Goal: Task Accomplishment & Management: Manage account settings

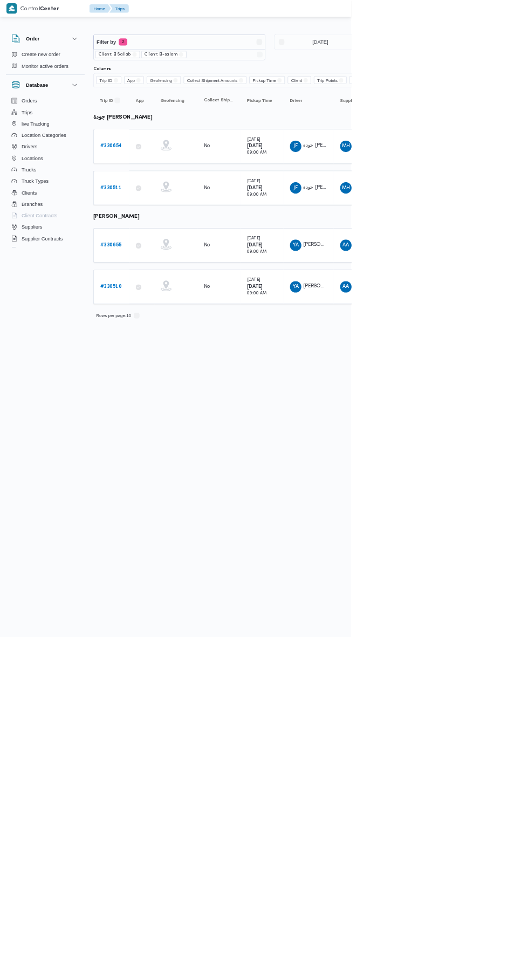
click at [152, 365] on b "# 330655" at bounding box center [166, 368] width 32 height 7
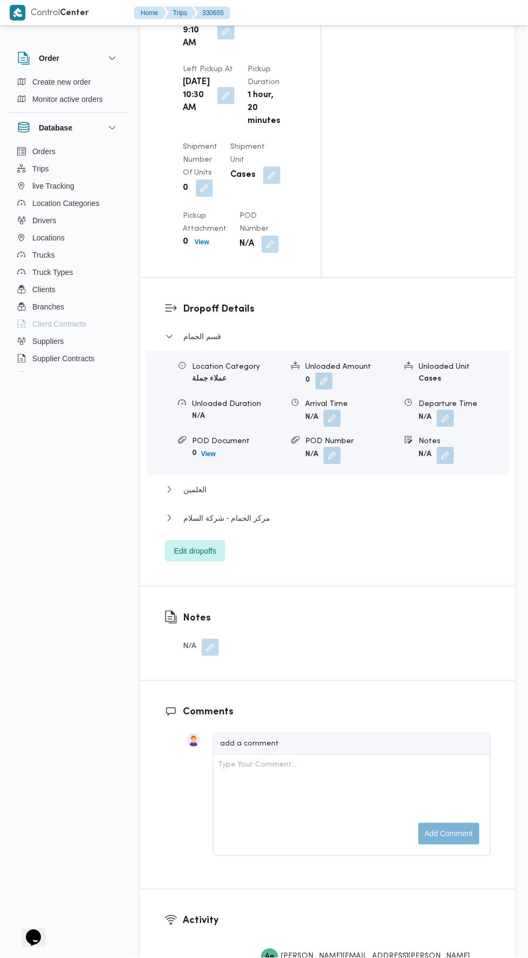
scroll to position [1392, 0]
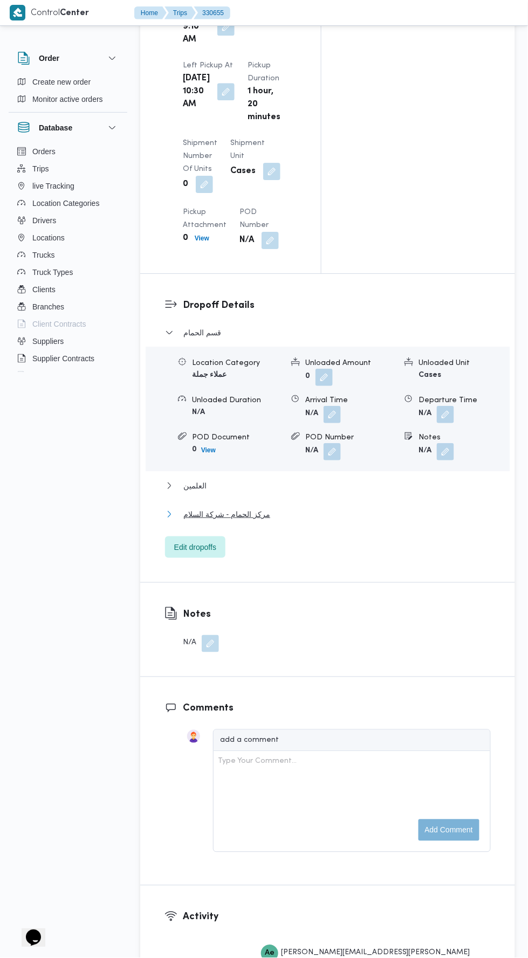
click at [351, 508] on button "مركز الحمام - شركة السلام" at bounding box center [327, 514] width 325 height 13
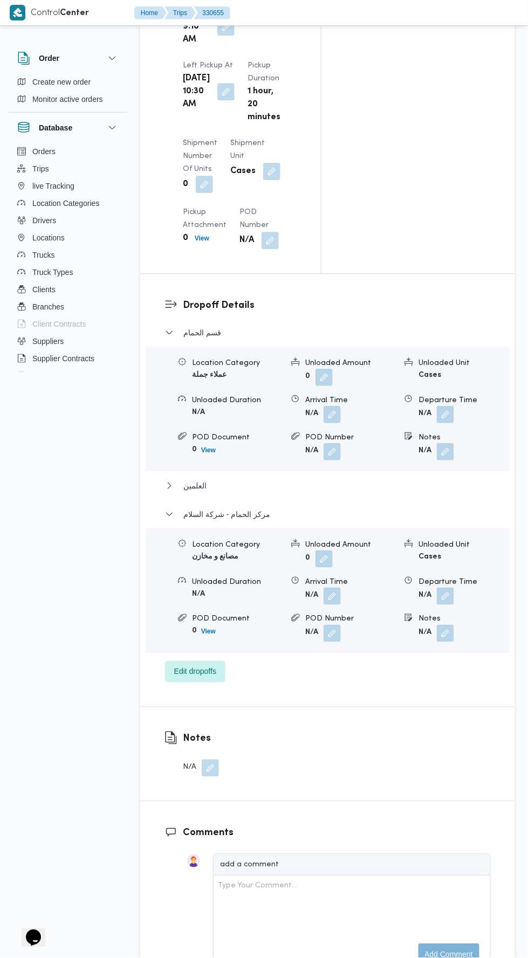
click at [448, 587] on button "button" at bounding box center [444, 595] width 17 height 17
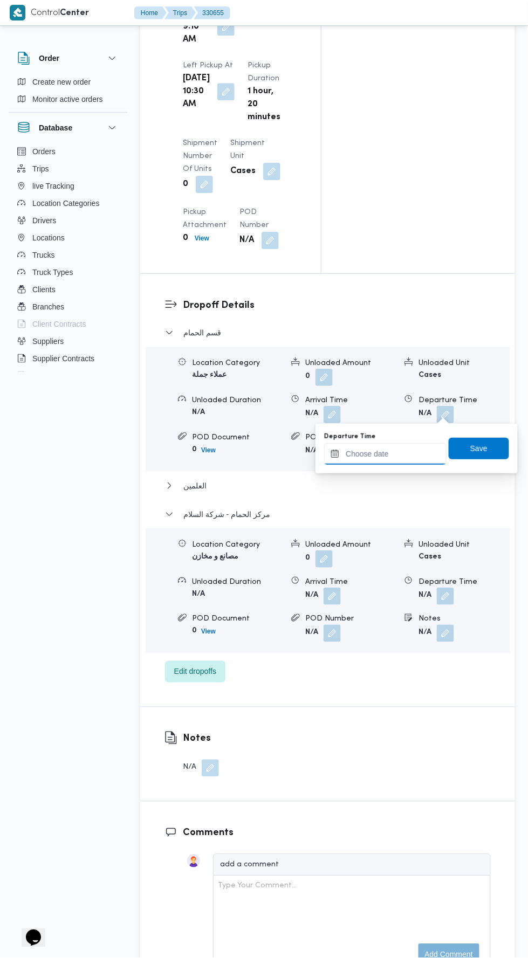
click at [399, 456] on input "Departure Time" at bounding box center [385, 454] width 122 height 22
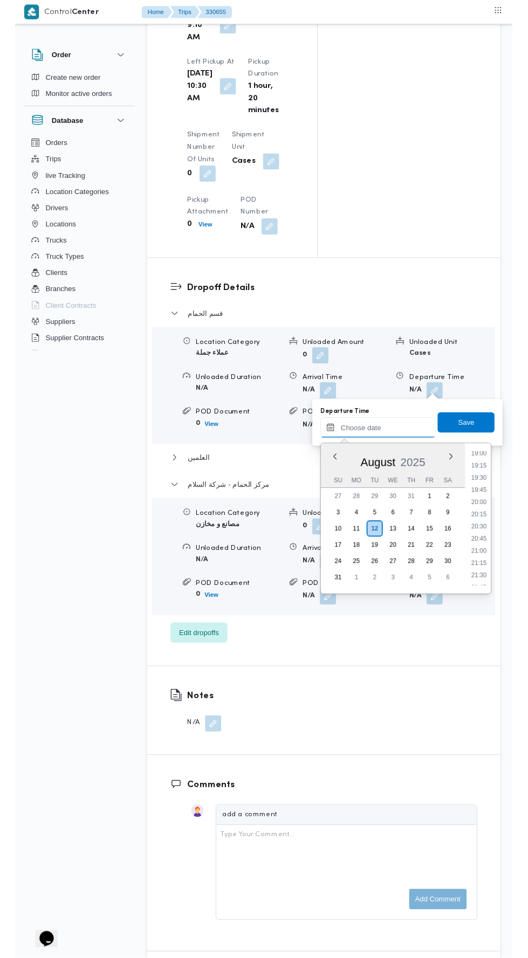
scroll to position [986, 0]
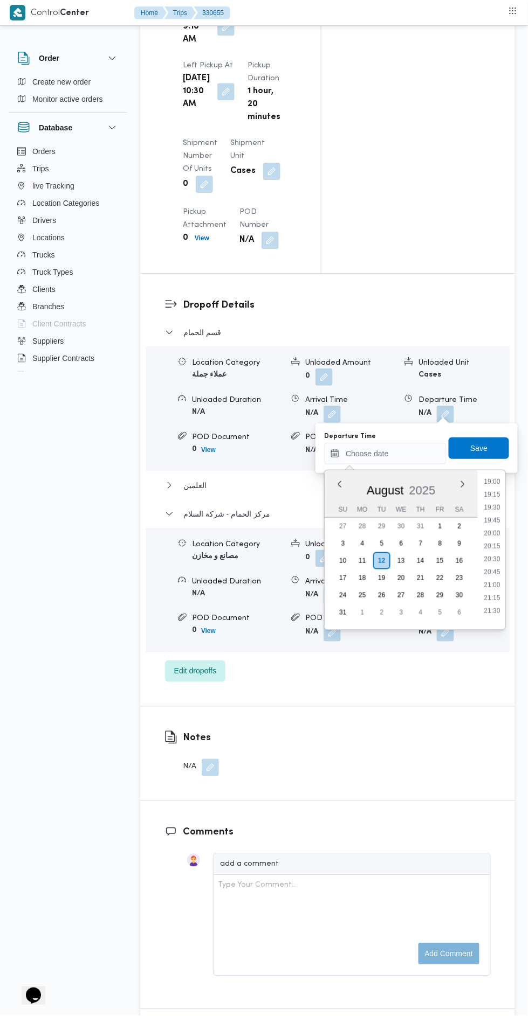
click at [498, 532] on li "20:00" at bounding box center [492, 533] width 25 height 11
type input "[DATE] 20:00"
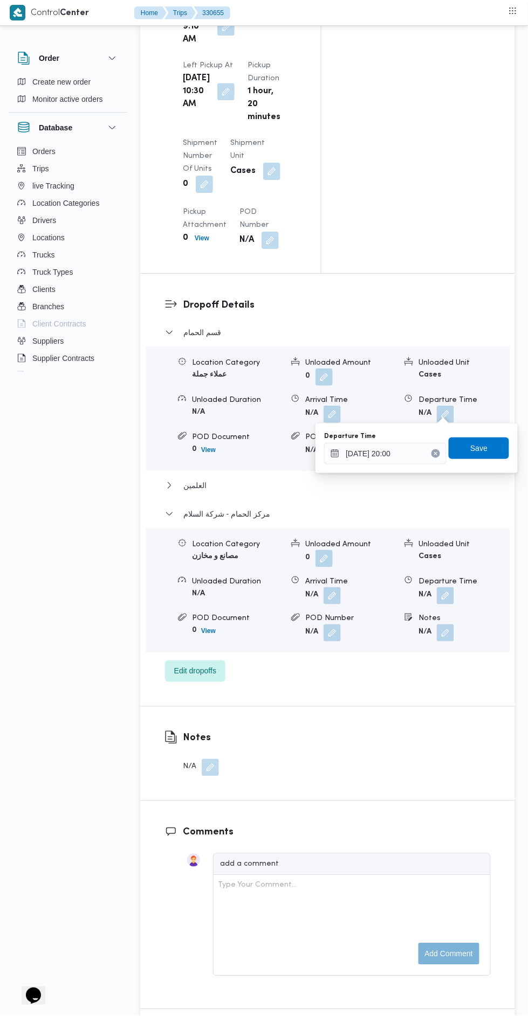
click at [483, 461] on div "Departure Time [DATE] 20:00 Save" at bounding box center [416, 448] width 187 height 34
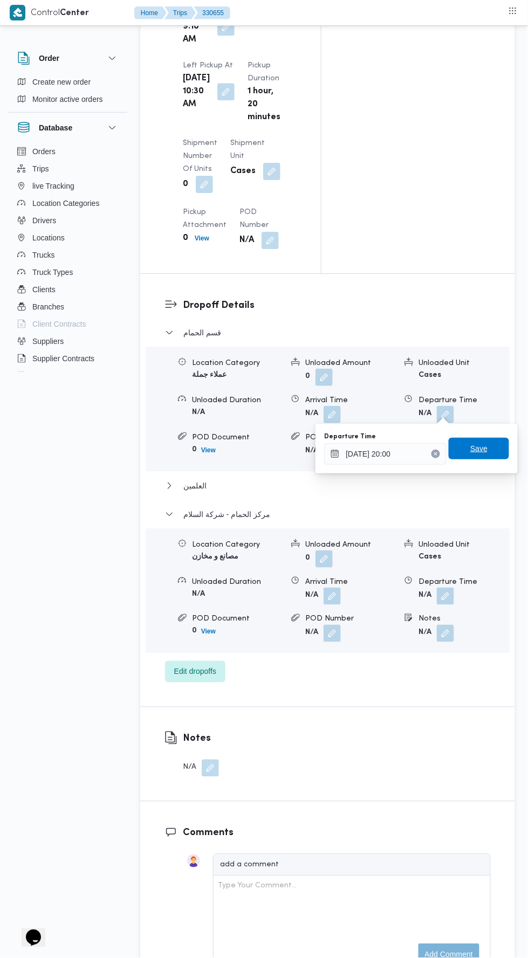
click at [487, 450] on span "Save" at bounding box center [478, 448] width 17 height 13
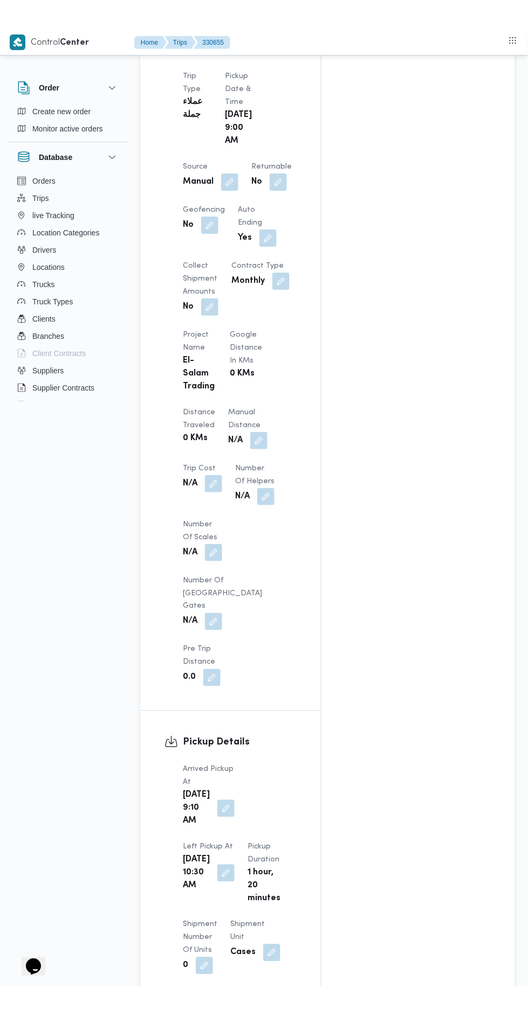
scroll to position [649, 0]
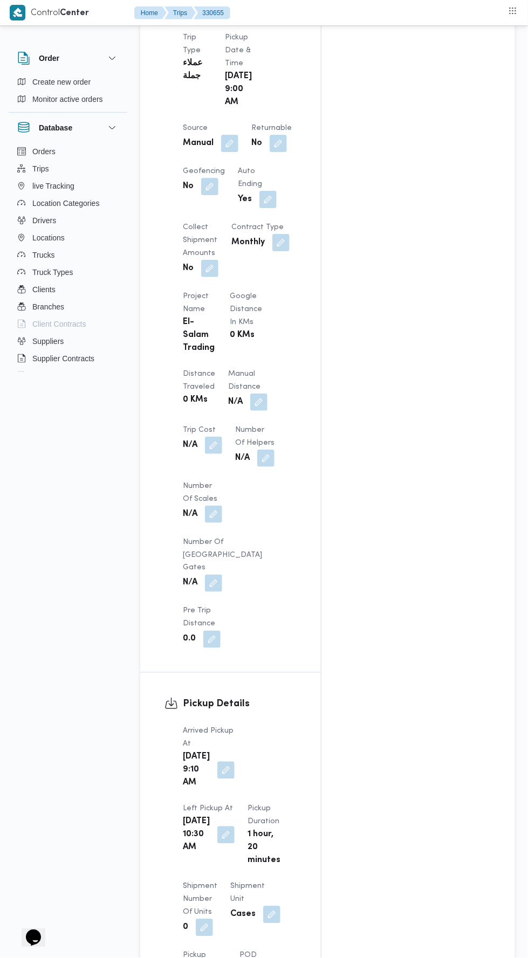
click at [250, 393] on button "button" at bounding box center [258, 401] width 17 height 17
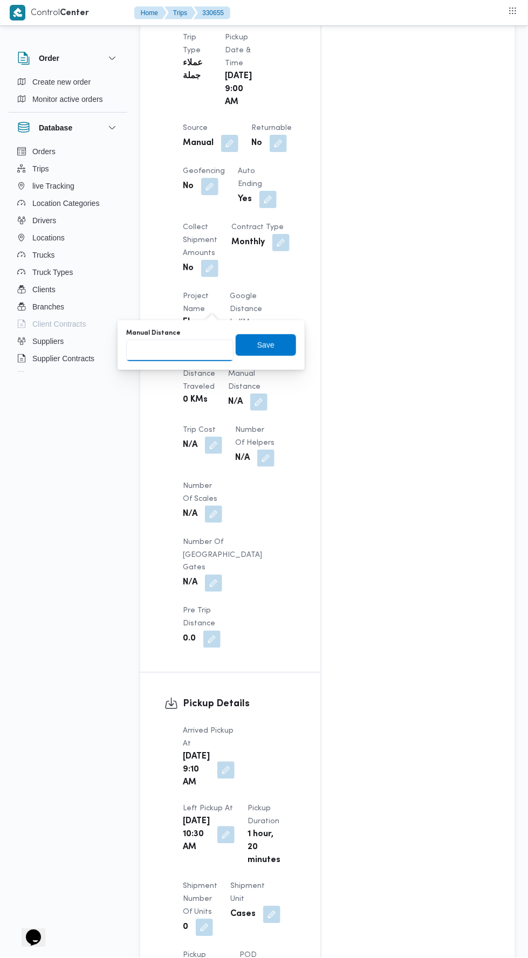
click at [161, 354] on input "Manual Distance" at bounding box center [179, 350] width 107 height 22
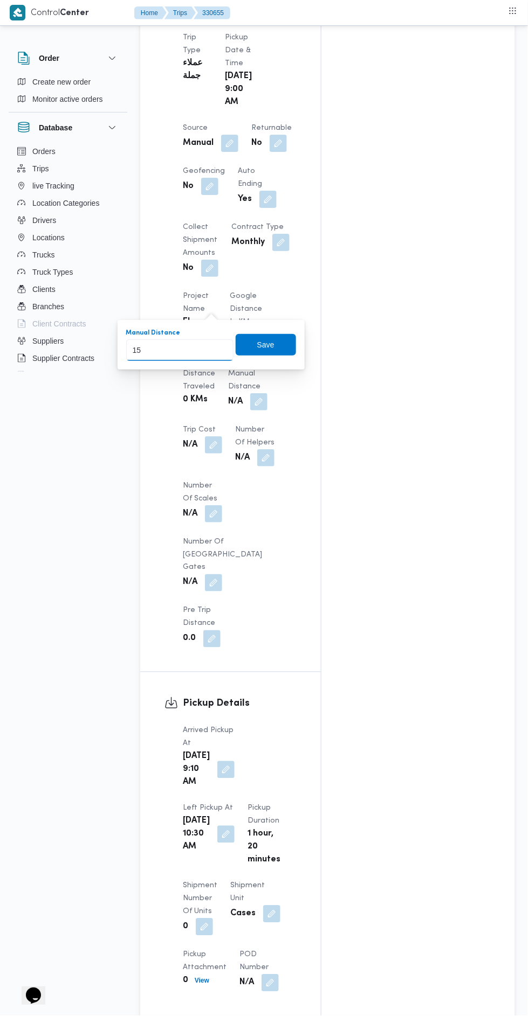
type input "150"
click at [288, 353] on span "Save" at bounding box center [265, 345] width 60 height 22
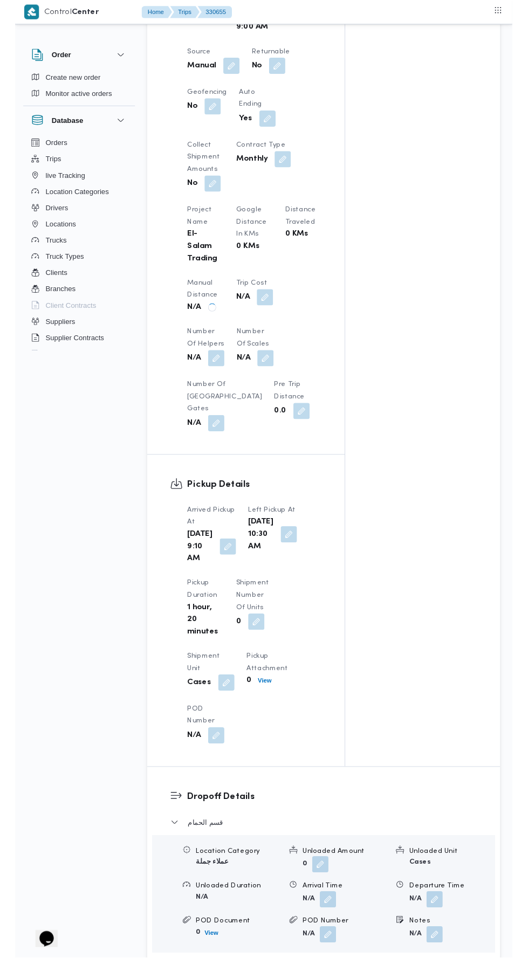
scroll to position [0, 0]
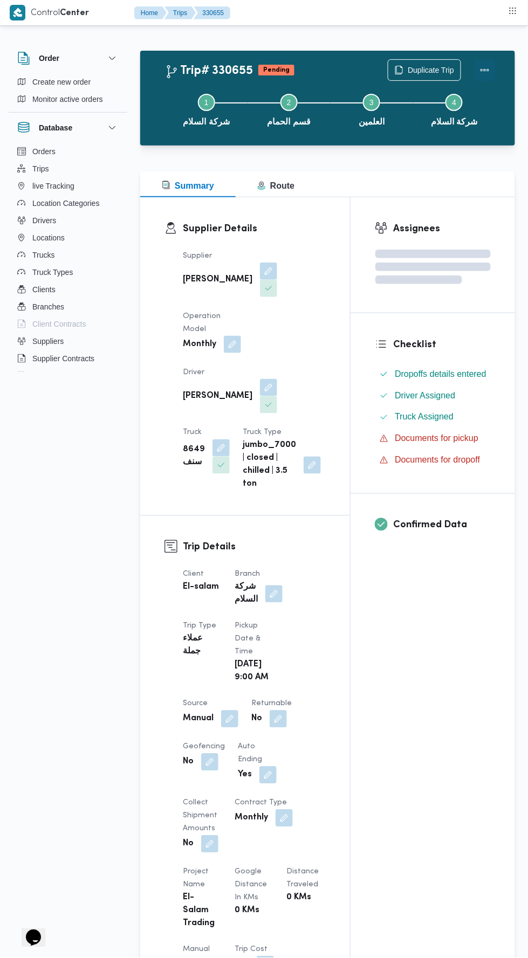
click at [483, 62] on button "Actions" at bounding box center [485, 70] width 22 height 22
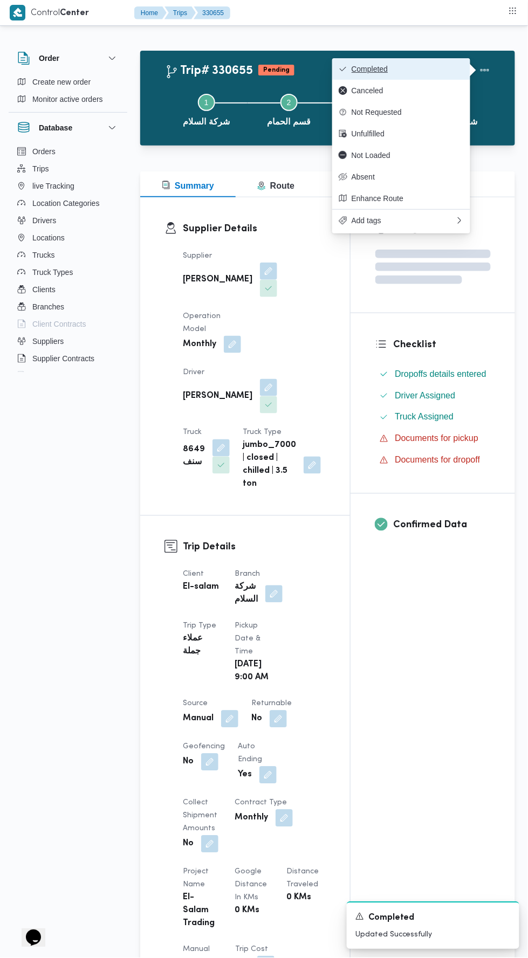
click at [422, 65] on span "Completed" at bounding box center [407, 69] width 112 height 9
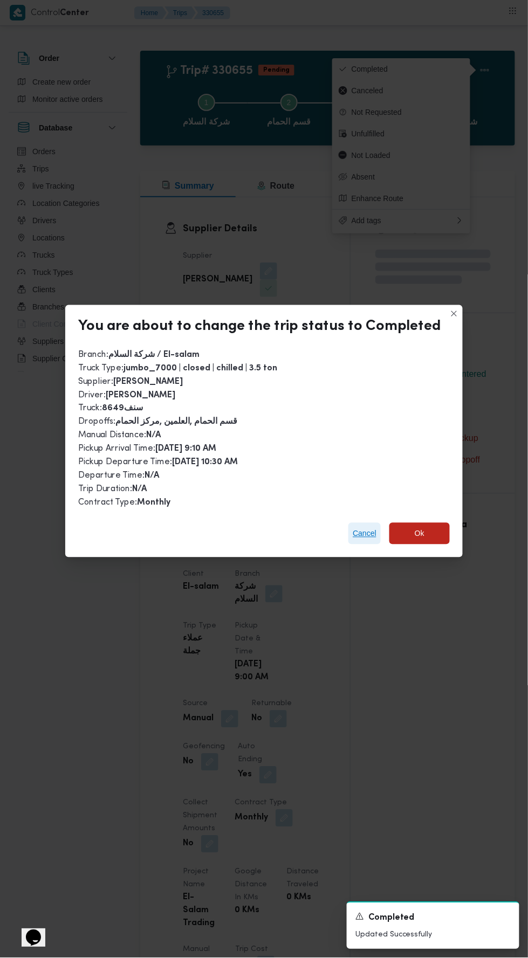
click at [371, 527] on span "Cancel" at bounding box center [364, 533] width 24 height 13
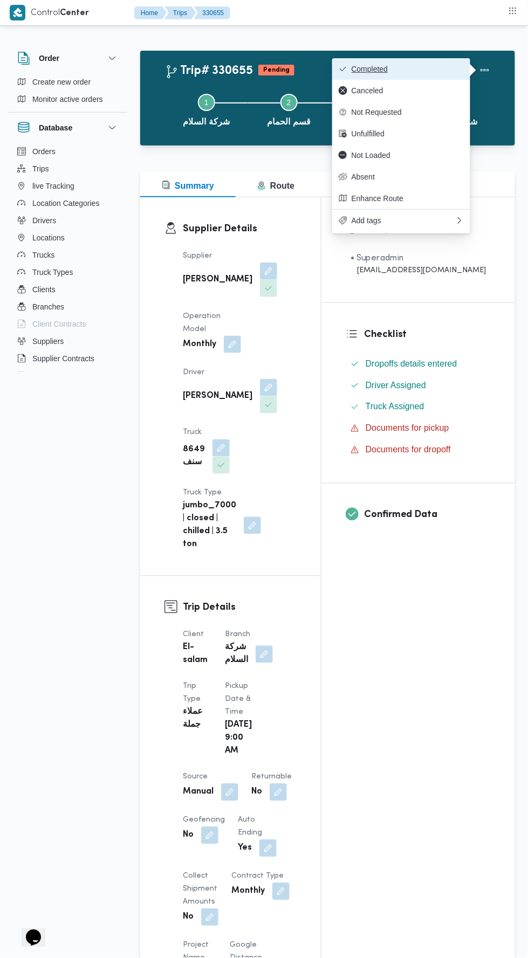
click at [360, 65] on span "Completed" at bounding box center [407, 69] width 112 height 9
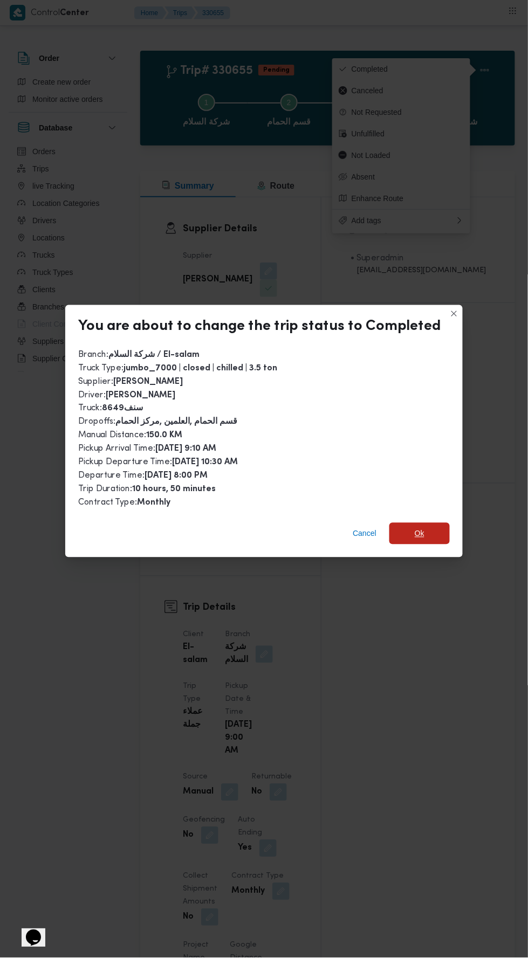
click at [417, 527] on span "Ok" at bounding box center [419, 533] width 10 height 13
